Goal: Task Accomplishment & Management: Use online tool/utility

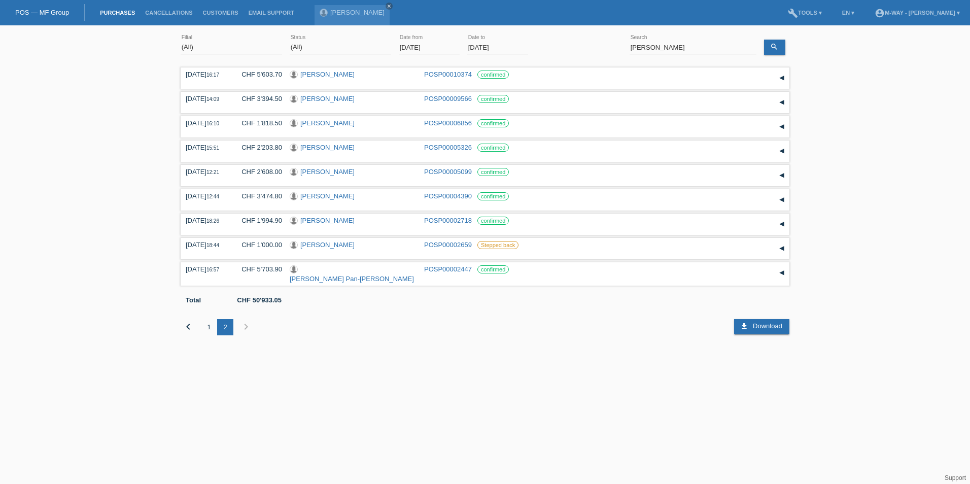
select select "ALL"
drag, startPoint x: 680, startPoint y: 49, endPoint x: 615, endPoint y: 42, distance: 65.2
click at [615, 44] on div "(All) Aarau Alexand'Ro Edouard'O Passion Vélo SàRL Basel Bern City Bern Expo Be…" at bounding box center [485, 47] width 609 height 34
type input "lecoultre"
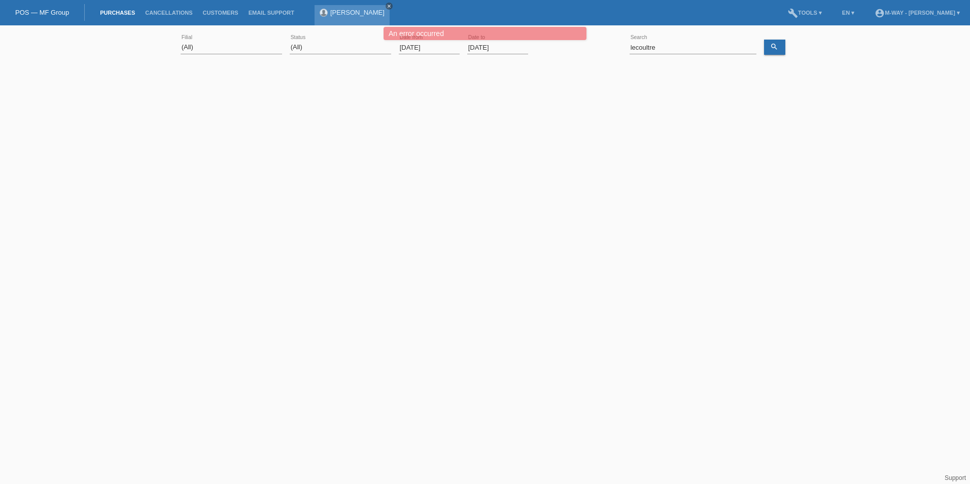
click at [386, 6] on icon "close" at bounding box center [388, 6] width 5 height 5
click at [671, 46] on div "An error occurred An error occurred" at bounding box center [485, 42] width 582 height 31
click at [772, 46] on icon "search" at bounding box center [774, 47] width 8 height 8
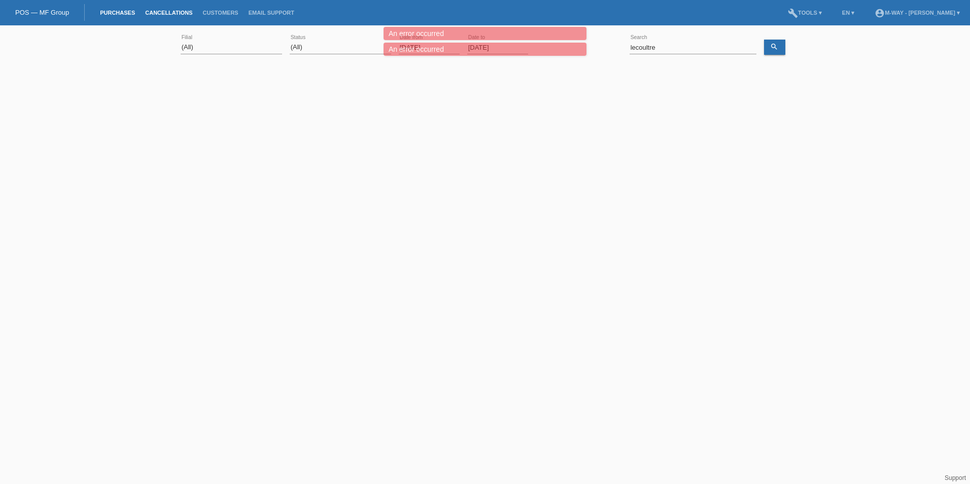
click at [168, 14] on link "Cancellations" at bounding box center [168, 13] width 57 height 6
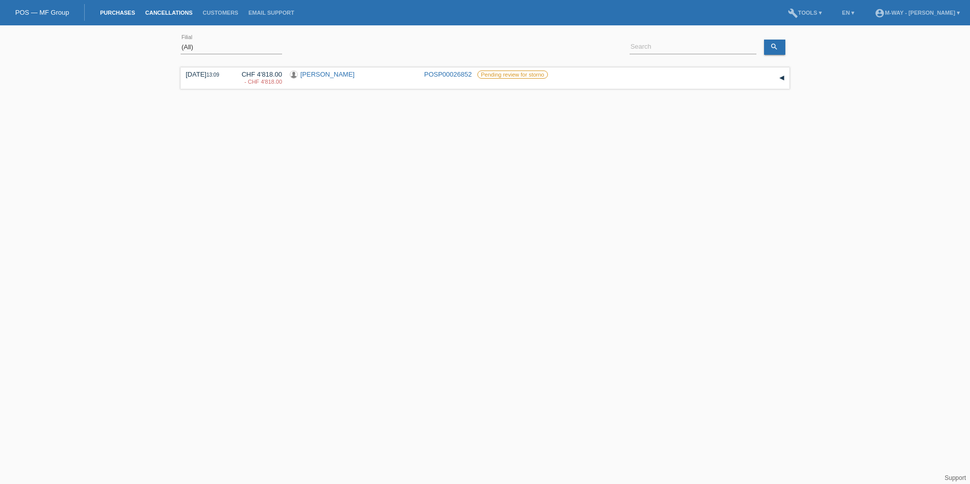
click at [121, 14] on link "Purchases" at bounding box center [117, 13] width 45 height 6
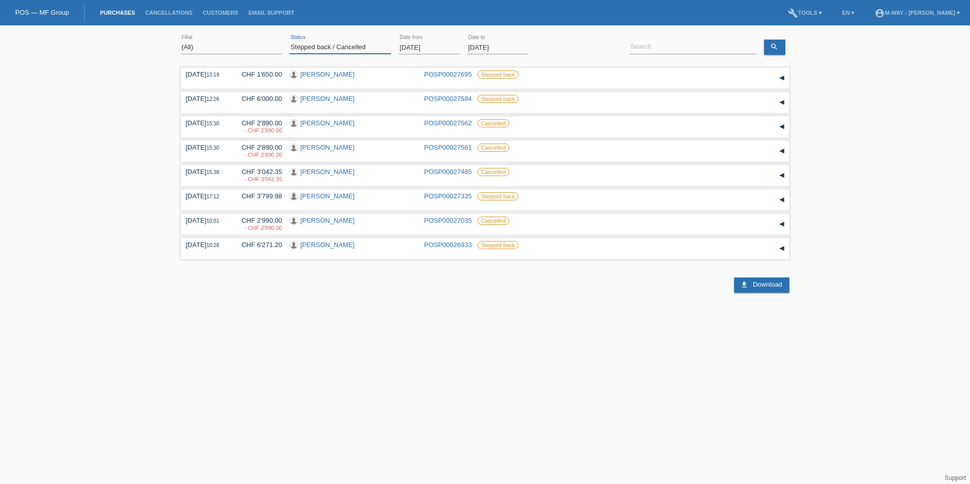
click at [347, 45] on select "(All) New Open Returned Stepped back / Cancelled Completed" at bounding box center [340, 47] width 101 height 12
select select "ALL"
click at [290, 41] on select "(All) New Open Returned Stepped back / Cancelled Completed" at bounding box center [340, 47] width 101 height 12
click at [441, 47] on input "01.09.2025" at bounding box center [429, 47] width 61 height 13
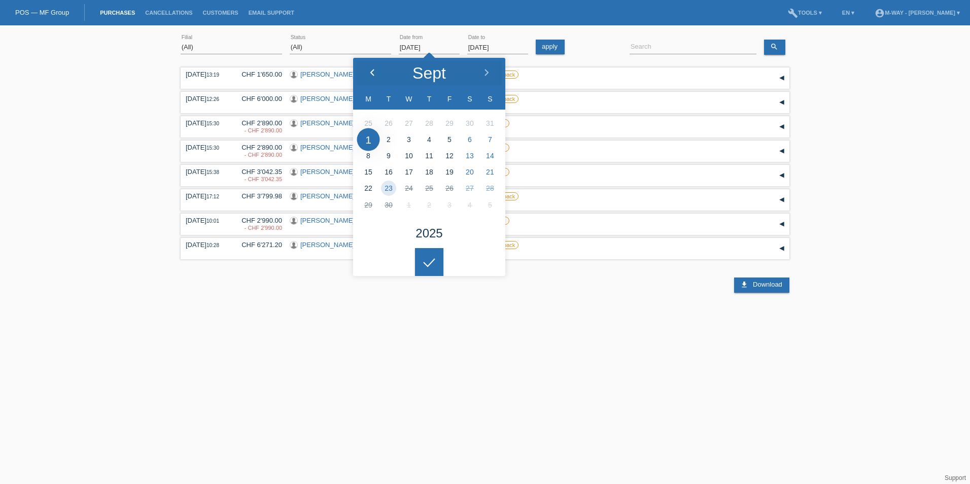
click at [368, 73] on icon at bounding box center [372, 73] width 8 height 8
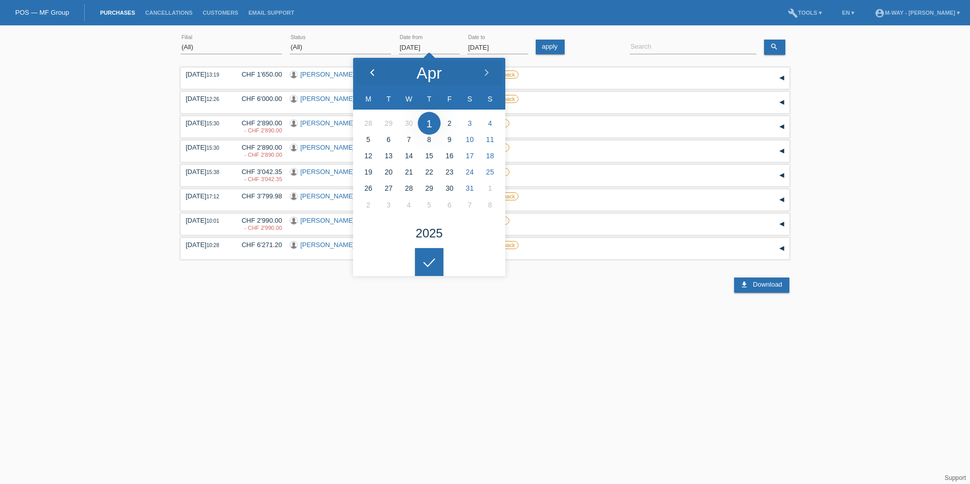
click at [368, 73] on icon at bounding box center [372, 73] width 8 height 8
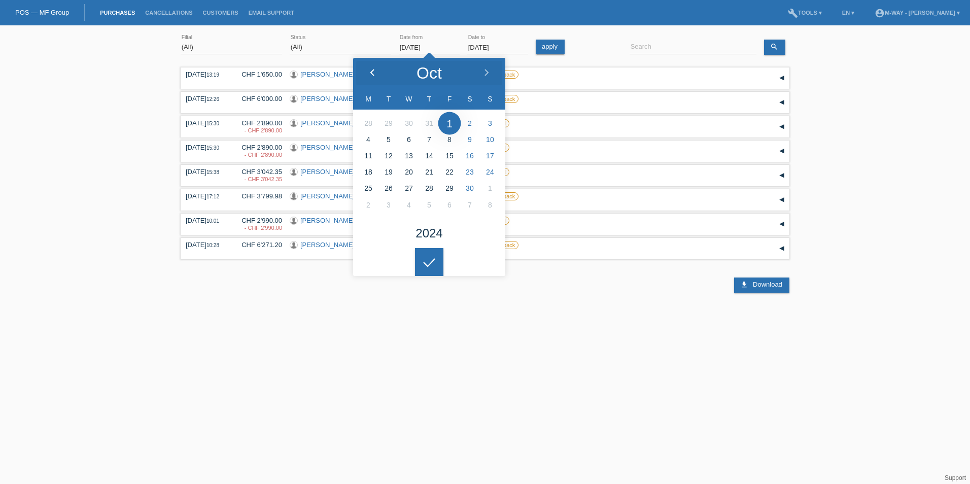
click at [368, 73] on icon at bounding box center [372, 73] width 8 height 8
type input "05.08.2024"
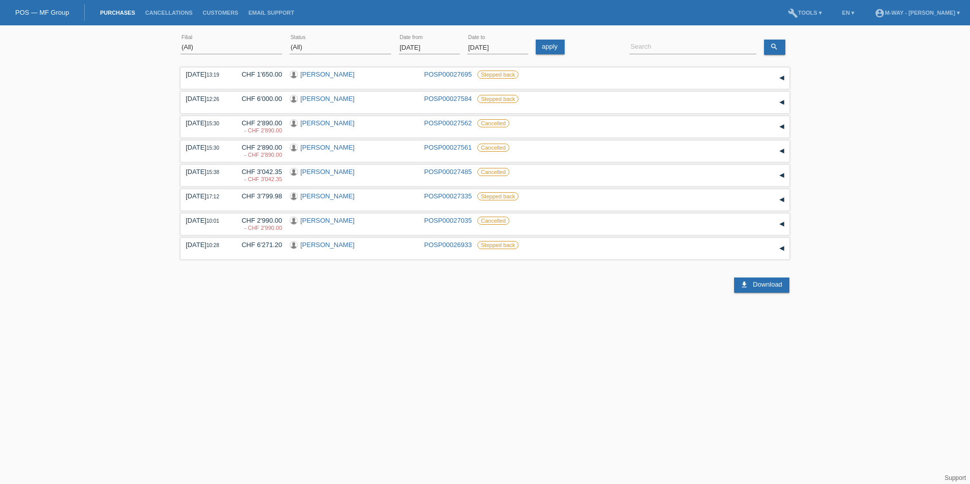
click at [423, 259] on icon at bounding box center [429, 254] width 16 height 9
click at [662, 50] on input at bounding box center [692, 47] width 127 height 13
type input "lecoultre"
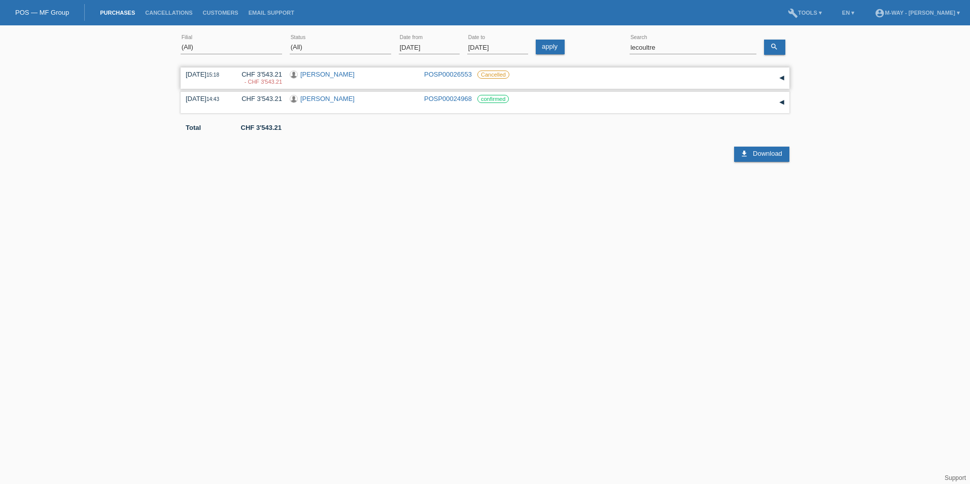
click at [782, 77] on div "▾" at bounding box center [781, 77] width 15 height 15
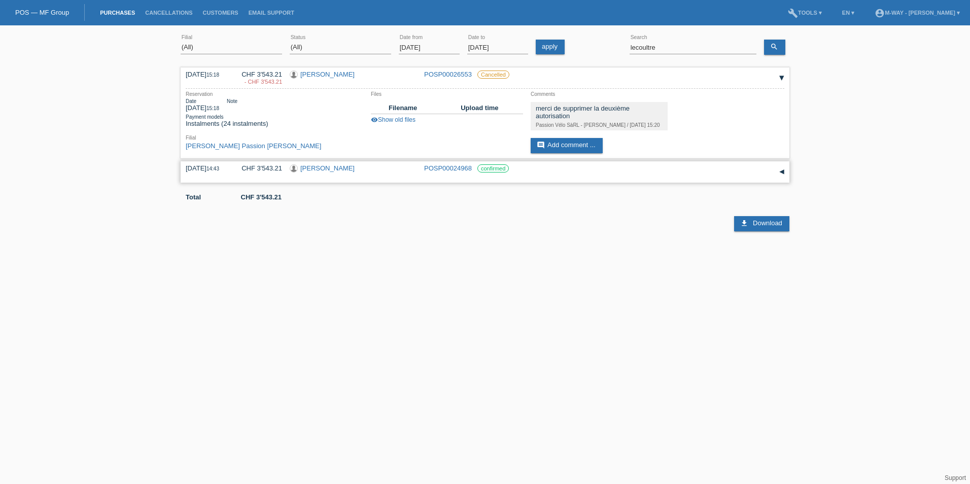
click at [782, 169] on div "▾" at bounding box center [781, 171] width 15 height 15
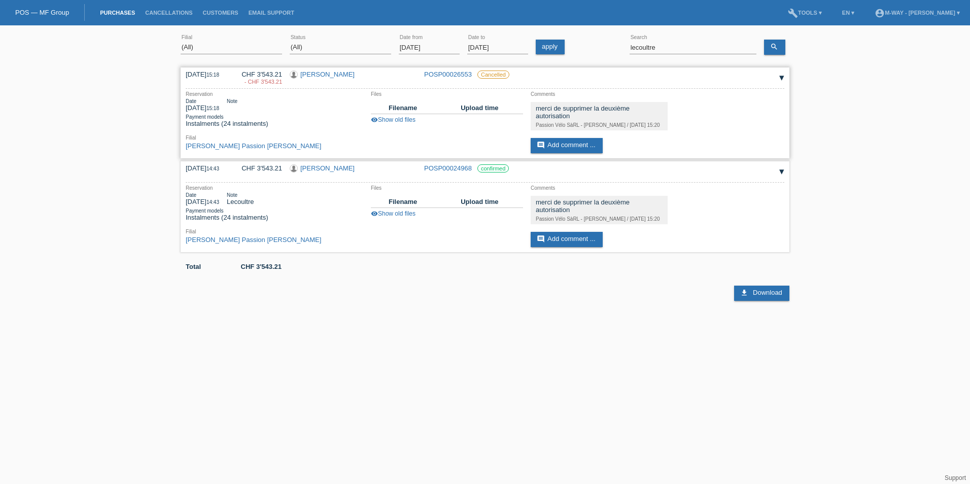
click at [346, 74] on link "[PERSON_NAME]" at bounding box center [327, 74] width 54 height 8
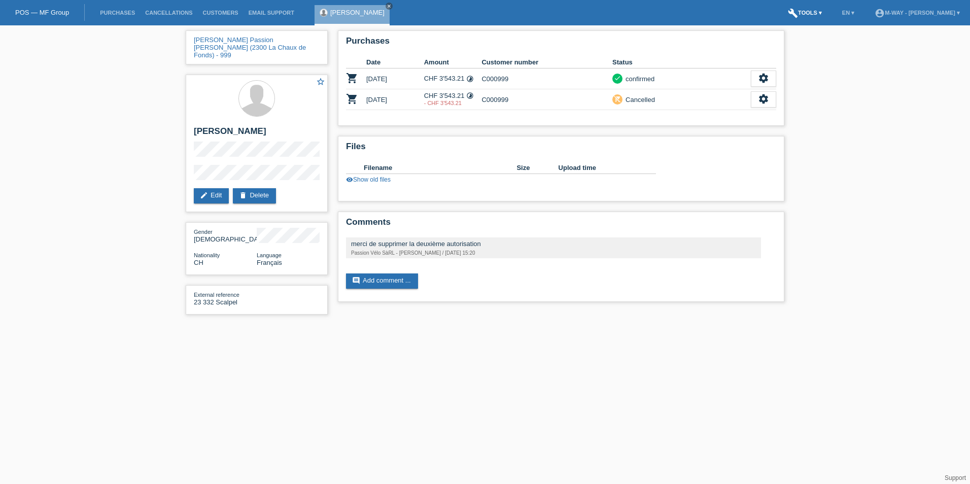
click at [782, 12] on link "build Tools ▾" at bounding box center [804, 13] width 44 height 6
click at [743, 40] on span "Downloads" at bounding box center [752, 38] width 35 height 12
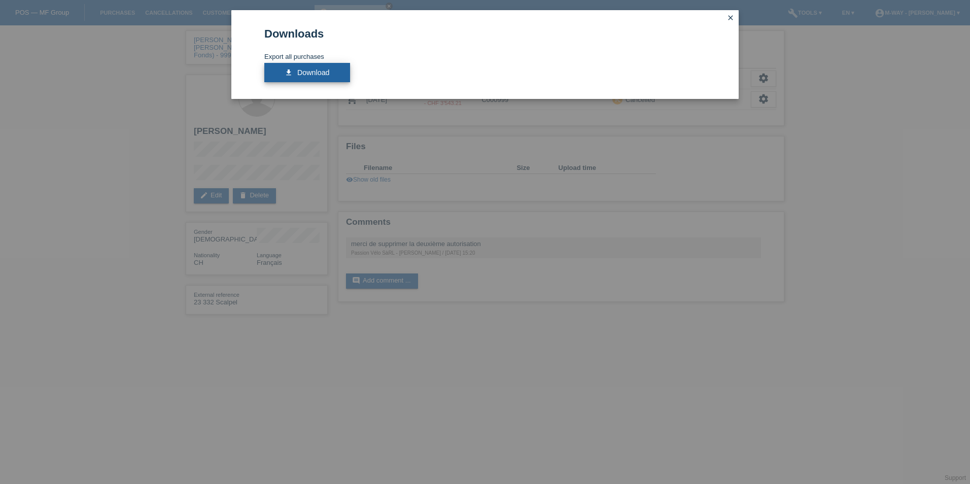
click at [296, 73] on link "download Download" at bounding box center [307, 72] width 86 height 19
